Goal: Task Accomplishment & Management: Use online tool/utility

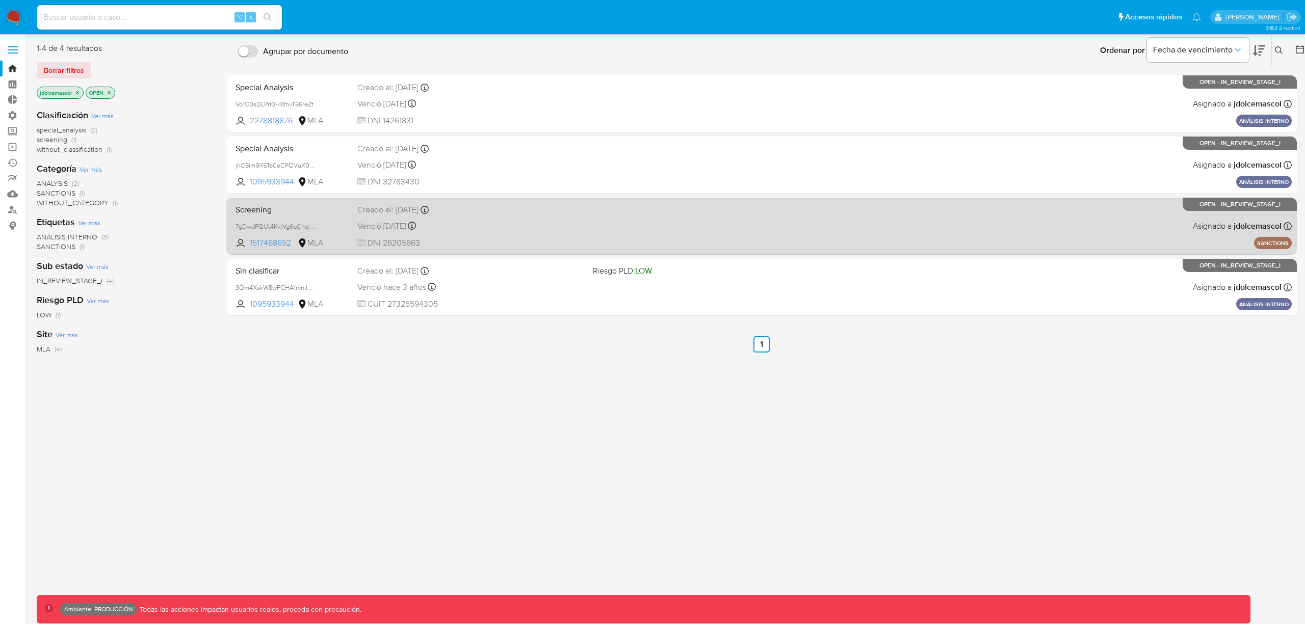
click at [526, 232] on div "Screening 7gDwdPQUt4KvtVg6qChqiWKa 1517468652 MLA Creado el: 10/05/2024 Creado …" at bounding box center [761, 225] width 1060 height 51
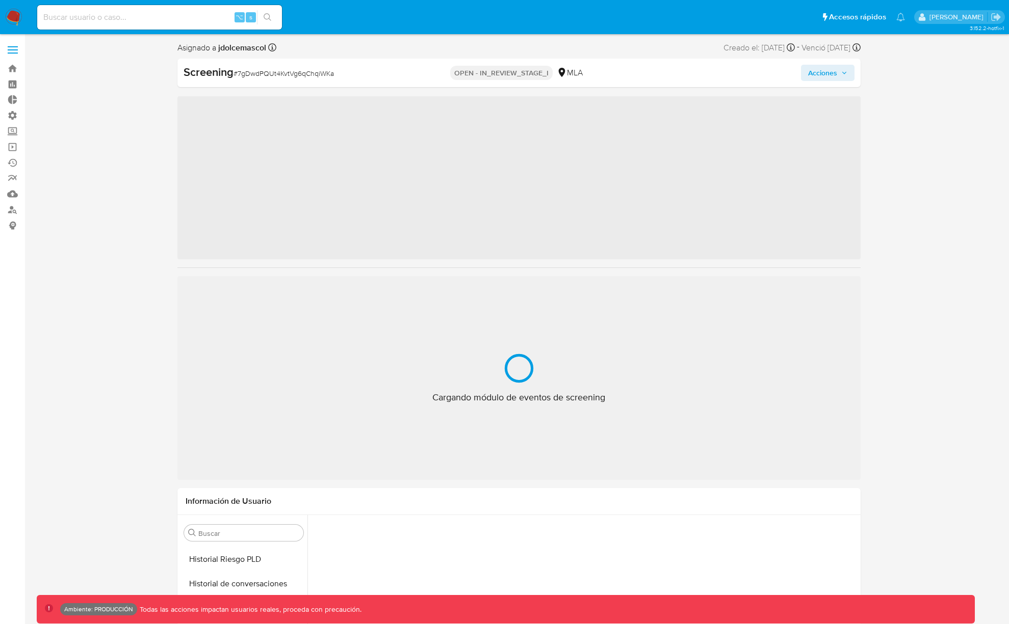
scroll to position [455, 0]
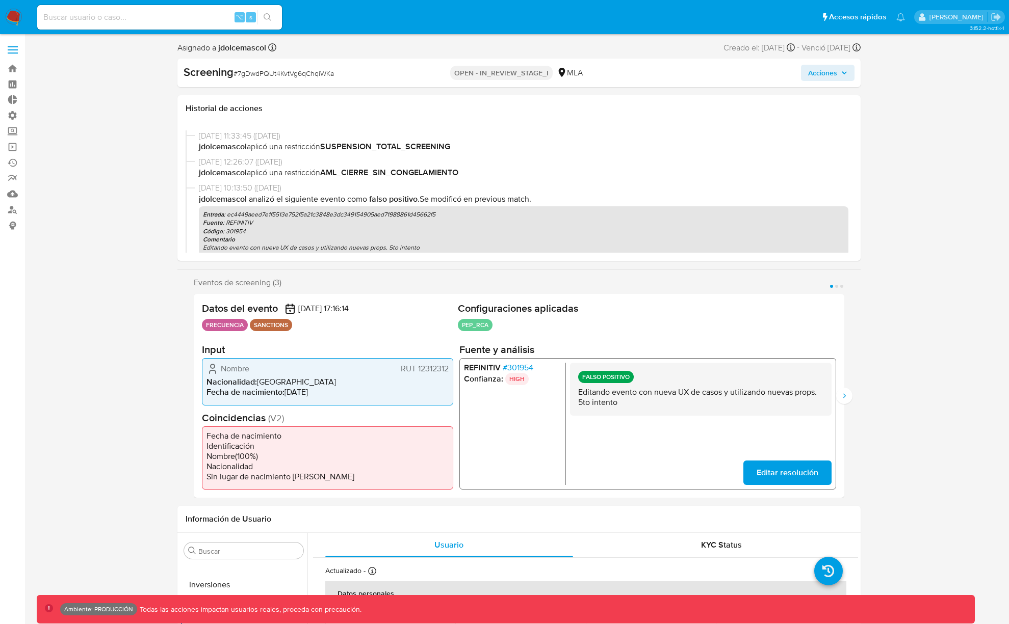
select select "10"
